Goal: Task Accomplishment & Management: Manage account settings

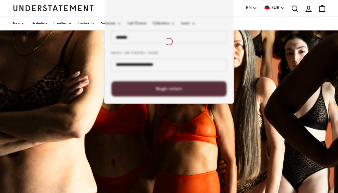
scroll to position [109, 0]
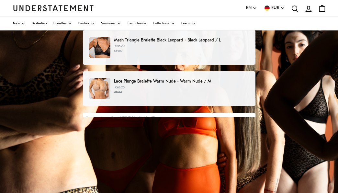
click at [168, 49] on small "€69.00" at bounding box center [181, 51] width 135 height 5
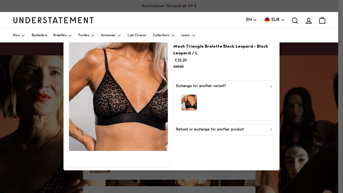
click at [200, 94] on div "button" at bounding box center [224, 103] width 97 height 28
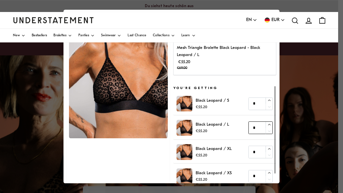
click at [266, 125] on button "button" at bounding box center [269, 125] width 7 height 6
type input "*"
click at [106, 174] on div at bounding box center [118, 118] width 103 height 210
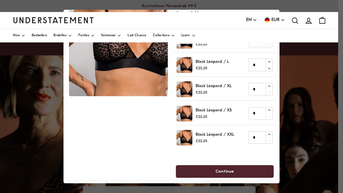
scroll to position [42, 0]
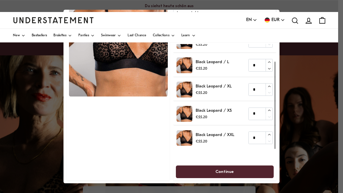
click at [223, 173] on span "Continue" at bounding box center [224, 172] width 18 height 12
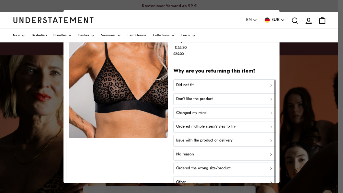
click at [209, 87] on div "Did not fit" at bounding box center [224, 85] width 97 height 6
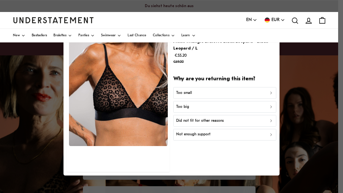
click at [211, 134] on div "Not enough support" at bounding box center [224, 135] width 97 height 6
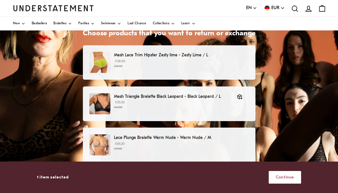
scroll to position [45, 0]
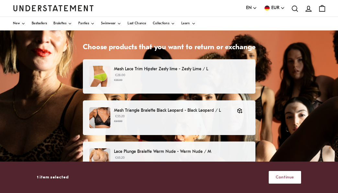
click at [157, 75] on p "€28.00 €35.00" at bounding box center [181, 78] width 135 height 10
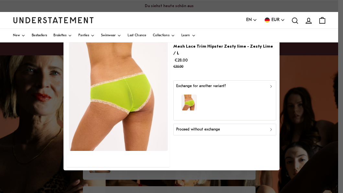
click at [42, 93] on div at bounding box center [171, 96] width 343 height 193
click at [246, 173] on div at bounding box center [171, 96] width 343 height 193
click at [154, 103] on img at bounding box center [118, 89] width 99 height 123
click at [225, 109] on div "button" at bounding box center [224, 103] width 97 height 28
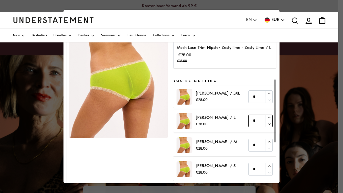
click at [268, 118] on icon "button" at bounding box center [269, 117] width 3 height 1
type input "*"
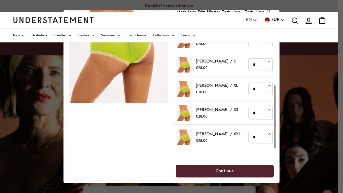
scroll to position [42, 0]
click at [196, 172] on span "Continue" at bounding box center [225, 171] width 84 height 12
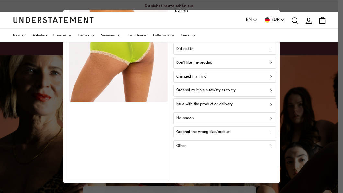
scroll to position [29, 0]
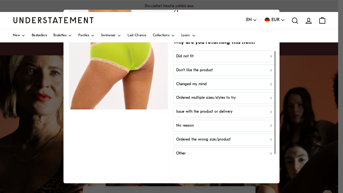
click at [201, 79] on button "Changed my mind" at bounding box center [224, 84] width 103 height 12
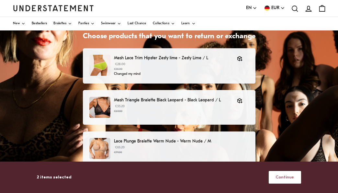
scroll to position [73, 0]
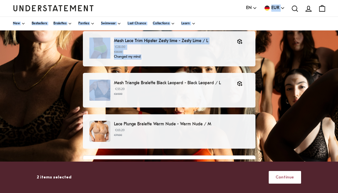
drag, startPoint x: 209, startPoint y: 12, endPoint x: 209, endPoint y: 70, distance: 57.3
click at [209, 70] on div "Kostenloser Versand ab 99 € Du siehst [DATE] schön aus Language EN English Deut…" at bounding box center [169, 116] width 338 height 379
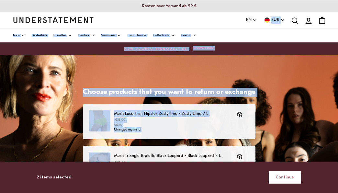
scroll to position [0, 0]
